Goal: Find specific page/section: Find specific page/section

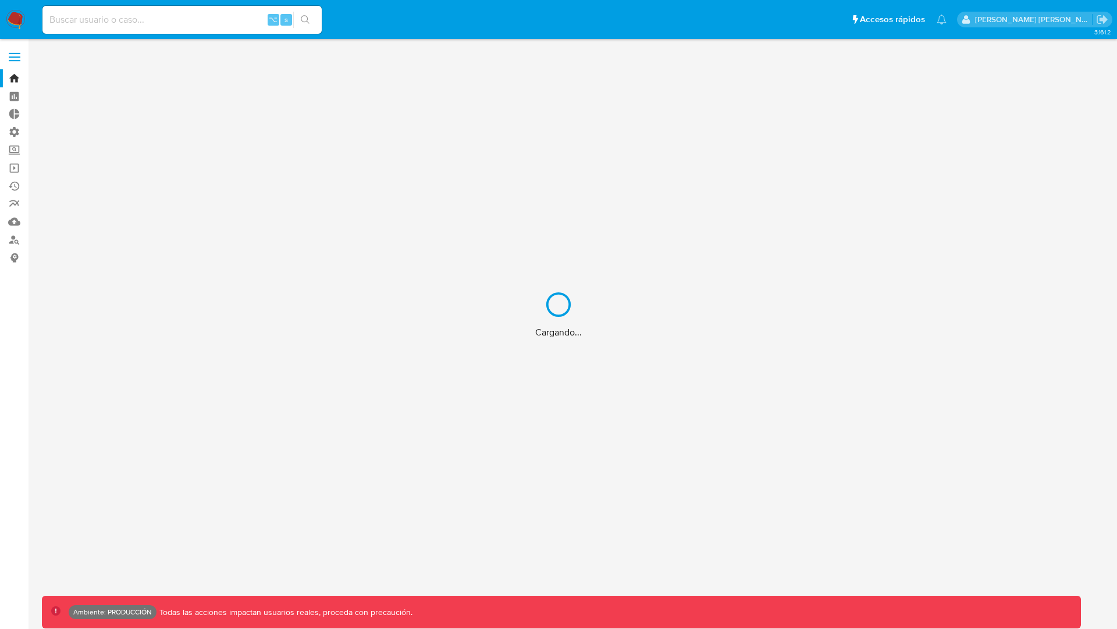
click at [206, 16] on div "Cargando..." at bounding box center [558, 314] width 1117 height 629
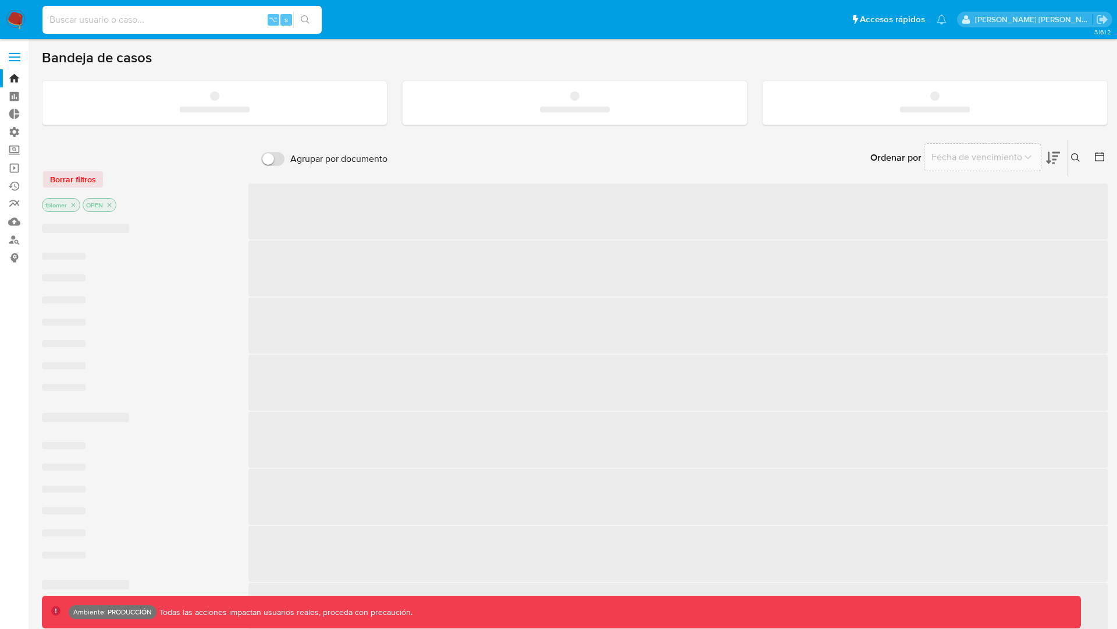
click at [189, 22] on input at bounding box center [181, 19] width 279 height 15
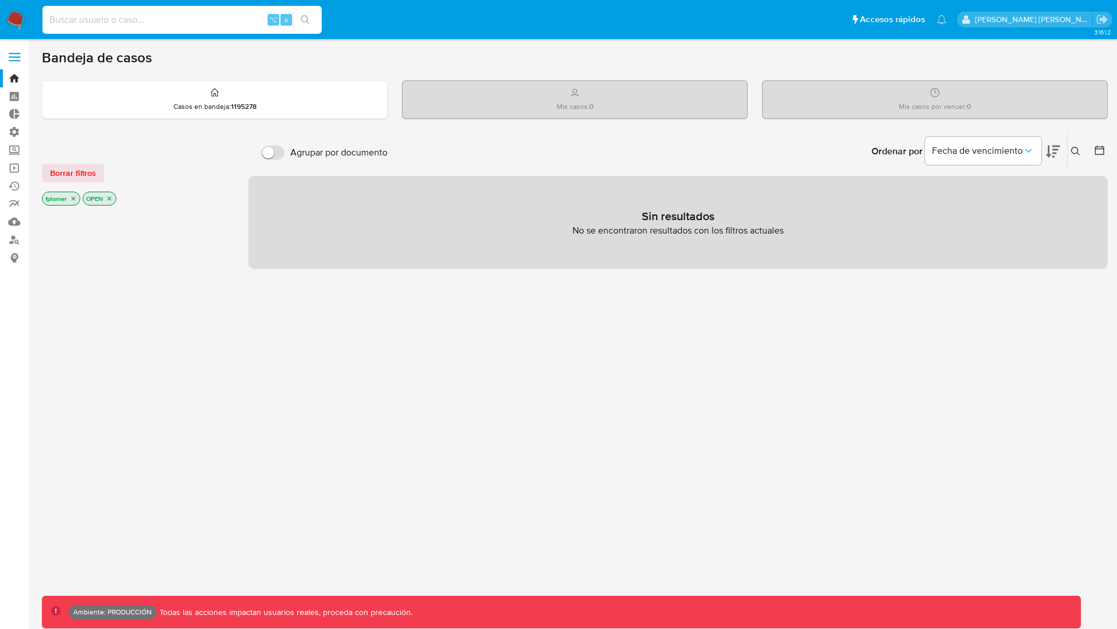
type input "d"
type input "fravega"
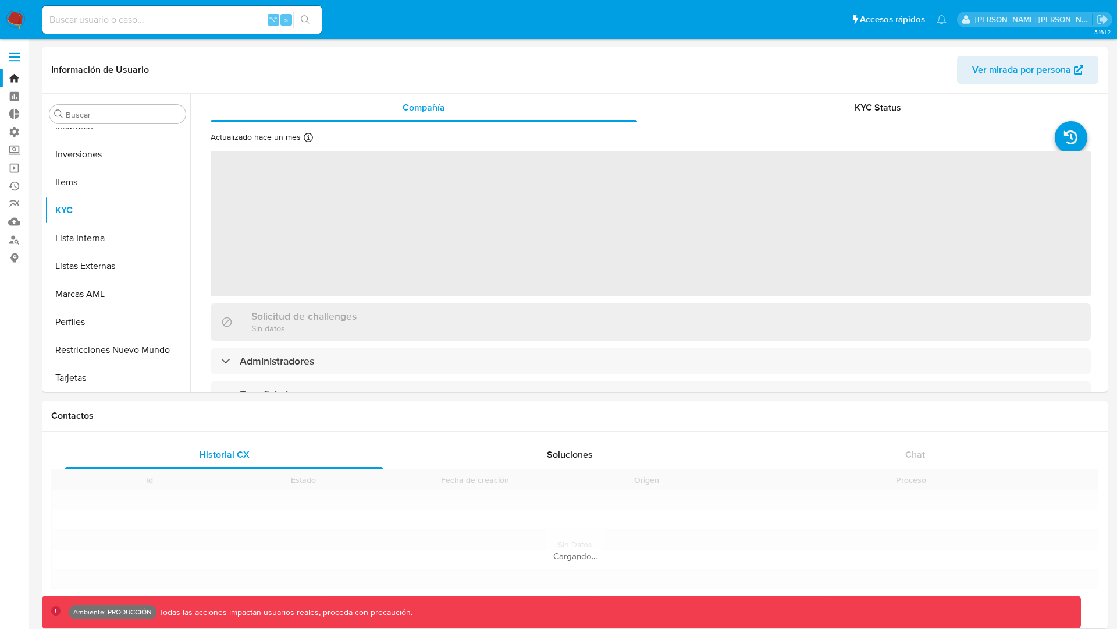
scroll to position [604, 0]
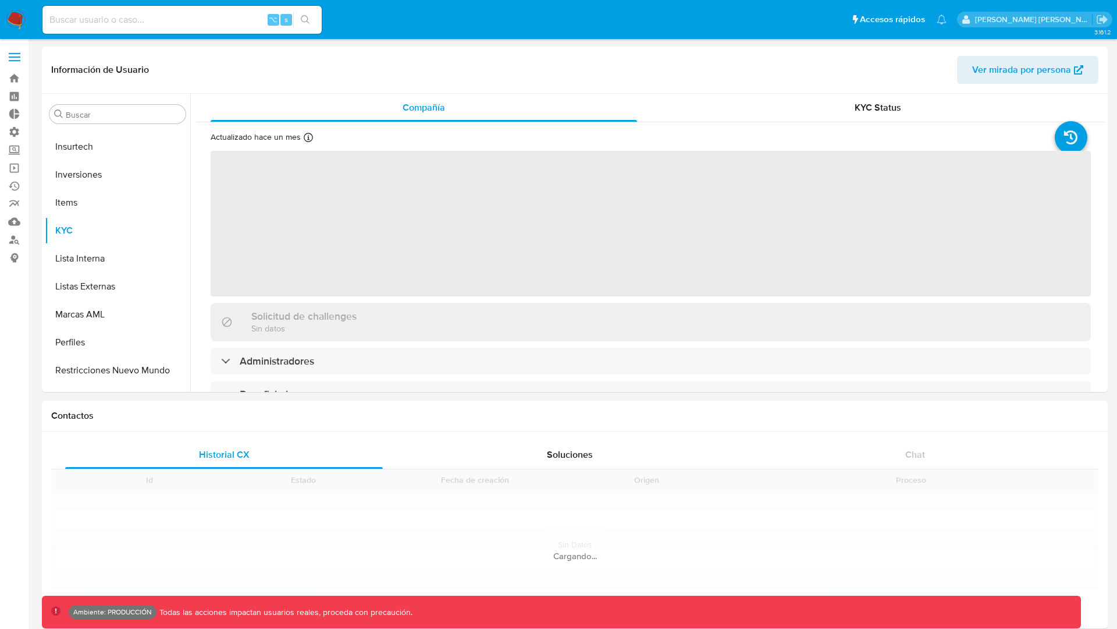
scroll to position [604, 0]
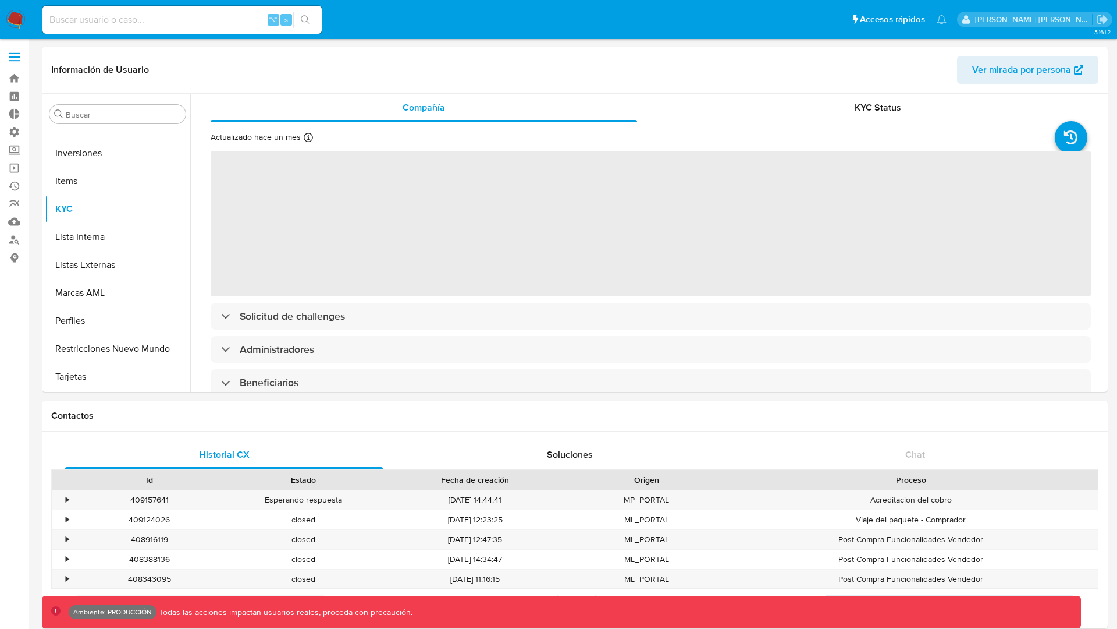
select select "10"
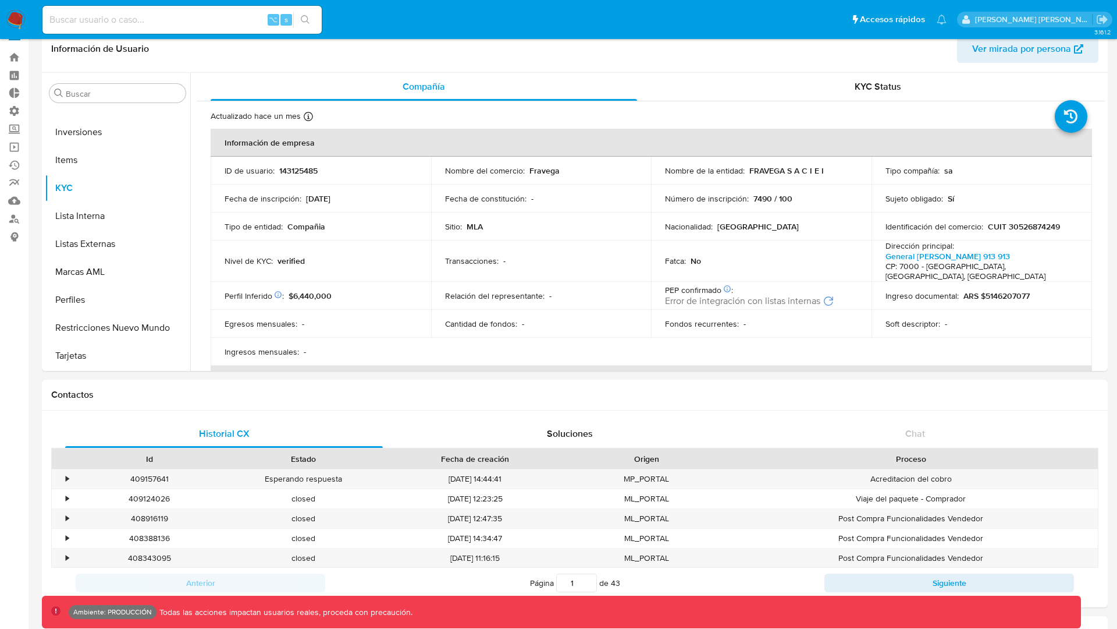
scroll to position [0, 0]
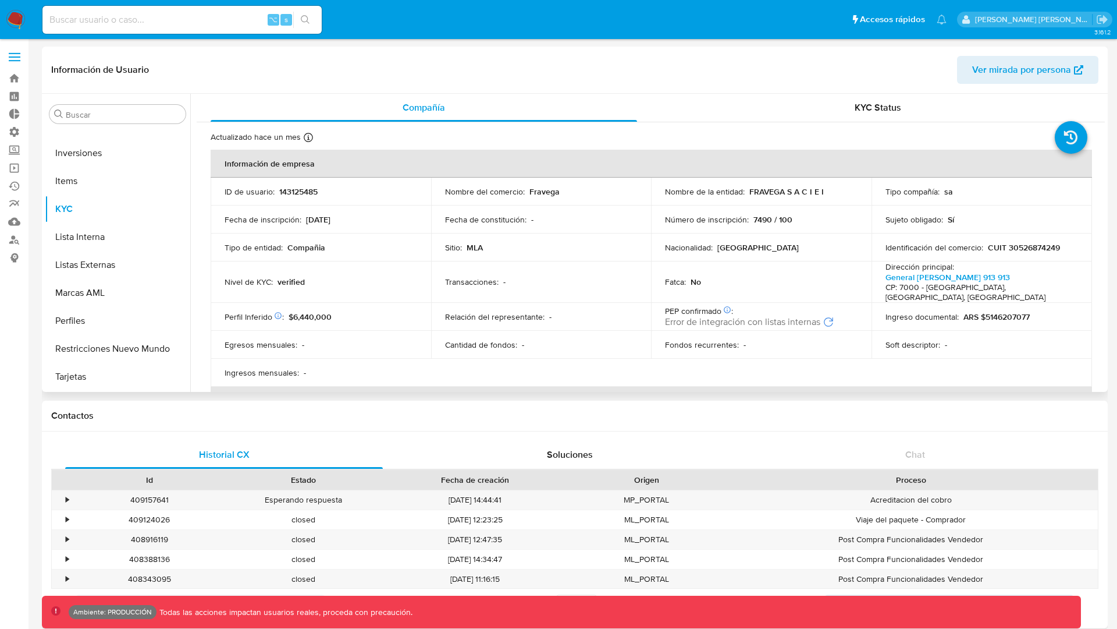
click at [1008, 68] on span "Ver mirada por persona" at bounding box center [1021, 70] width 99 height 28
